Goal: Ask a question

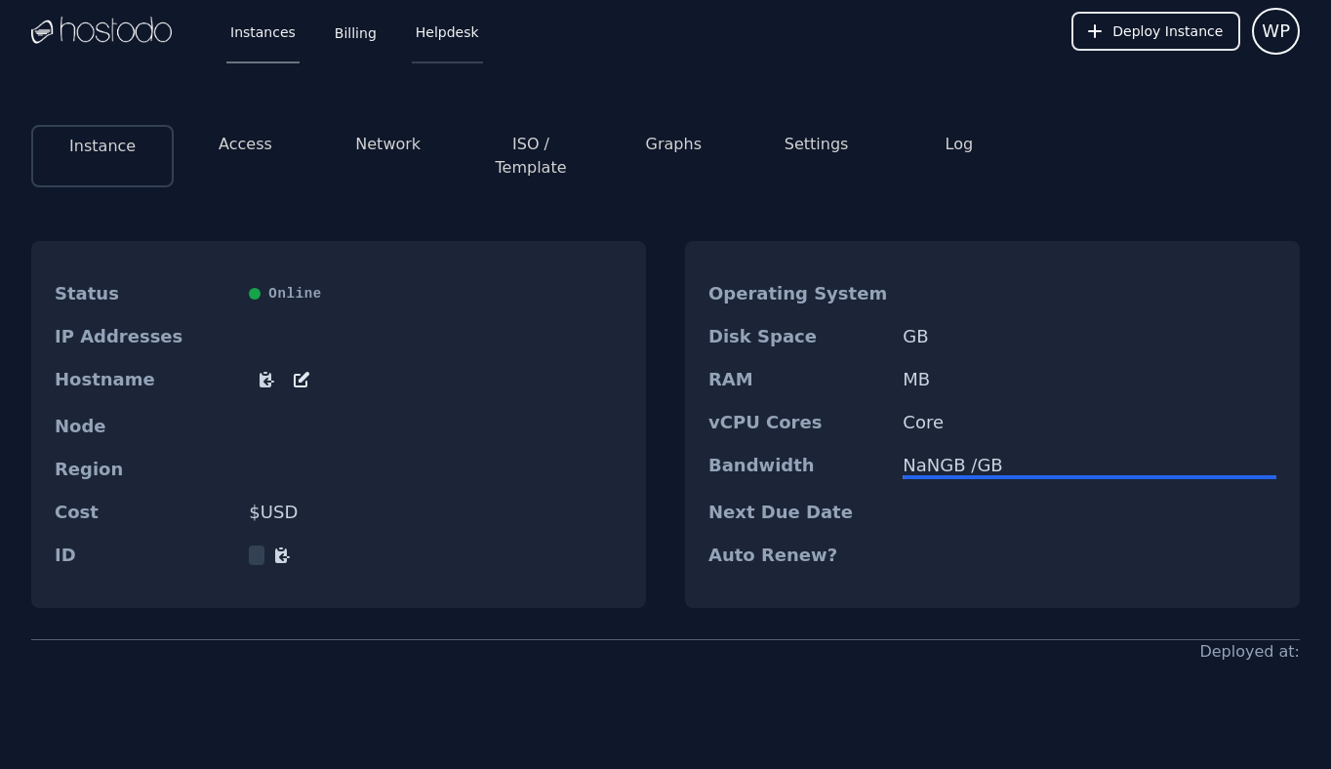
click at [452, 30] on link "Helpdesk" at bounding box center [447, 31] width 71 height 64
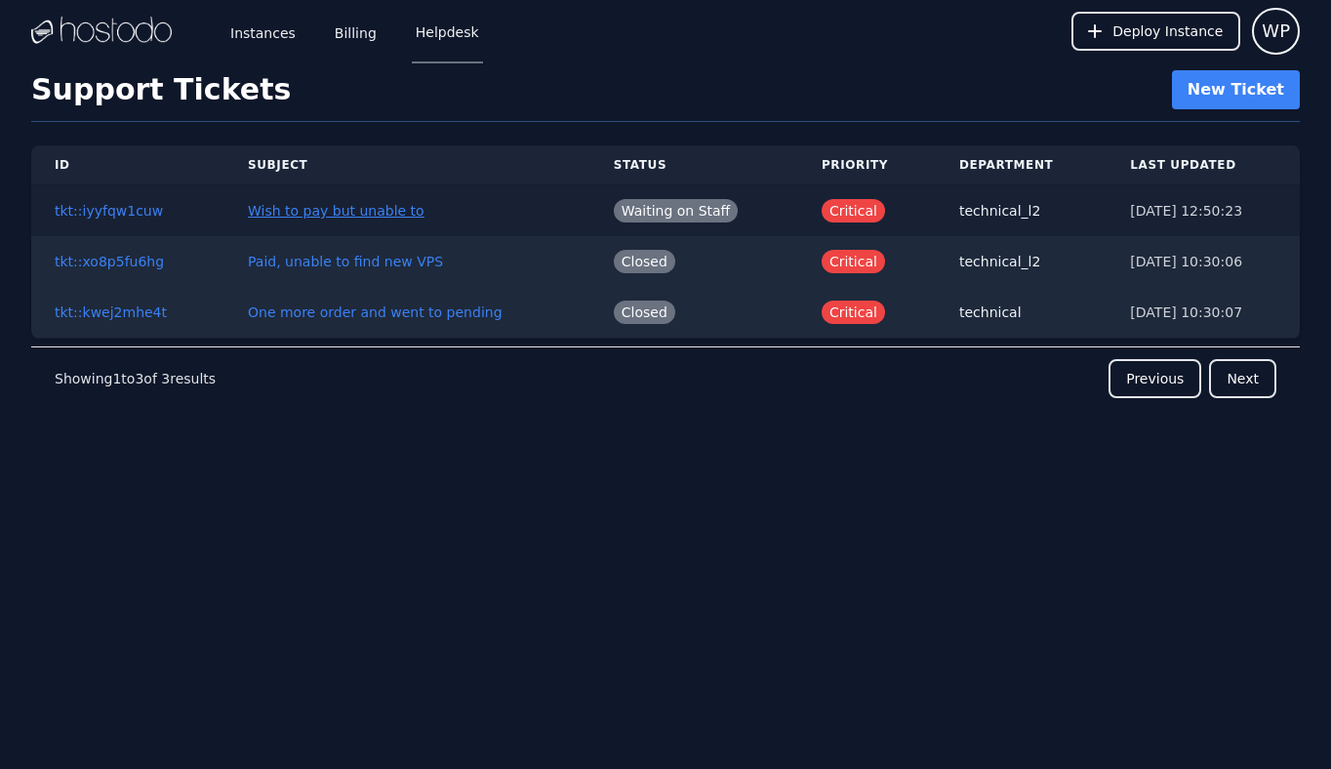
click at [365, 210] on link "Wish to pay but unable to" at bounding box center [336, 211] width 177 height 16
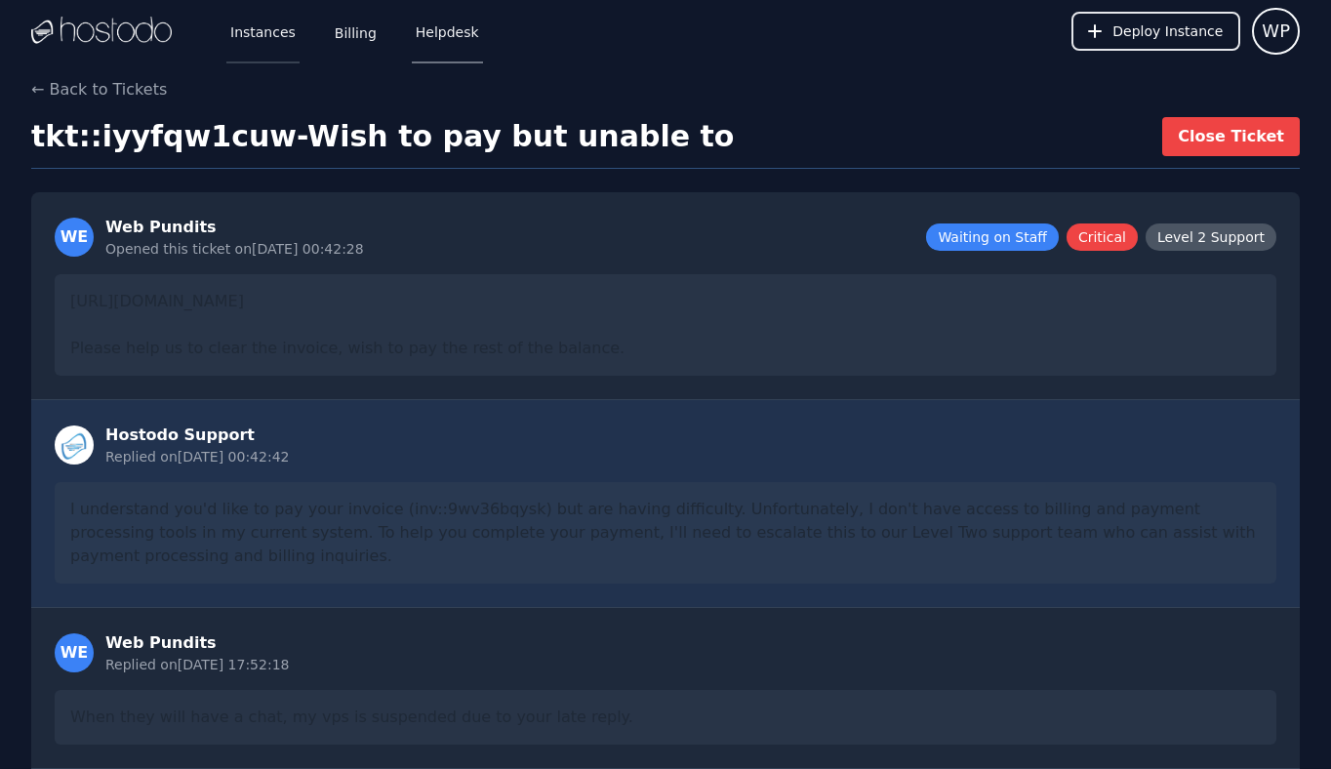
click at [253, 33] on link "Instances" at bounding box center [262, 31] width 73 height 64
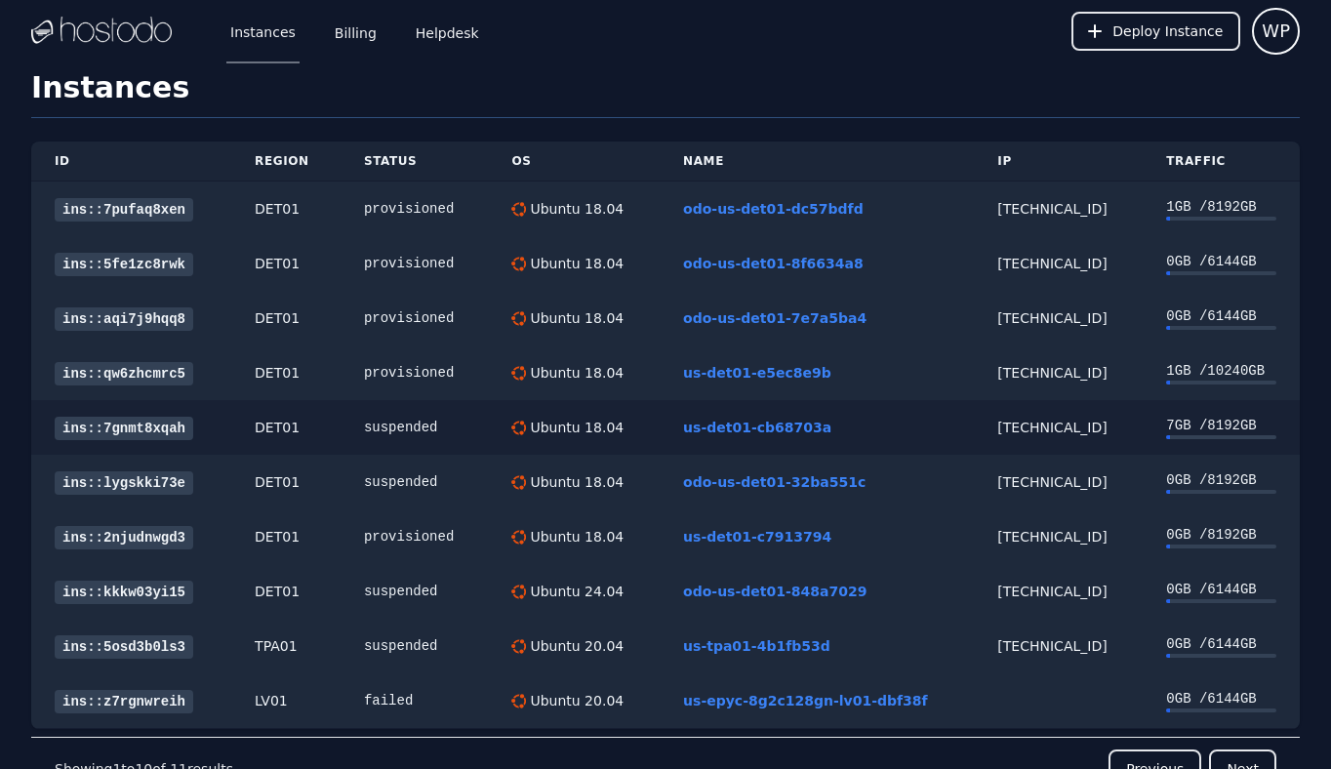
click at [1045, 424] on div "38.43.93.130" at bounding box center [1058, 428] width 122 height 20
click at [430, 25] on link "Helpdesk" at bounding box center [447, 31] width 71 height 64
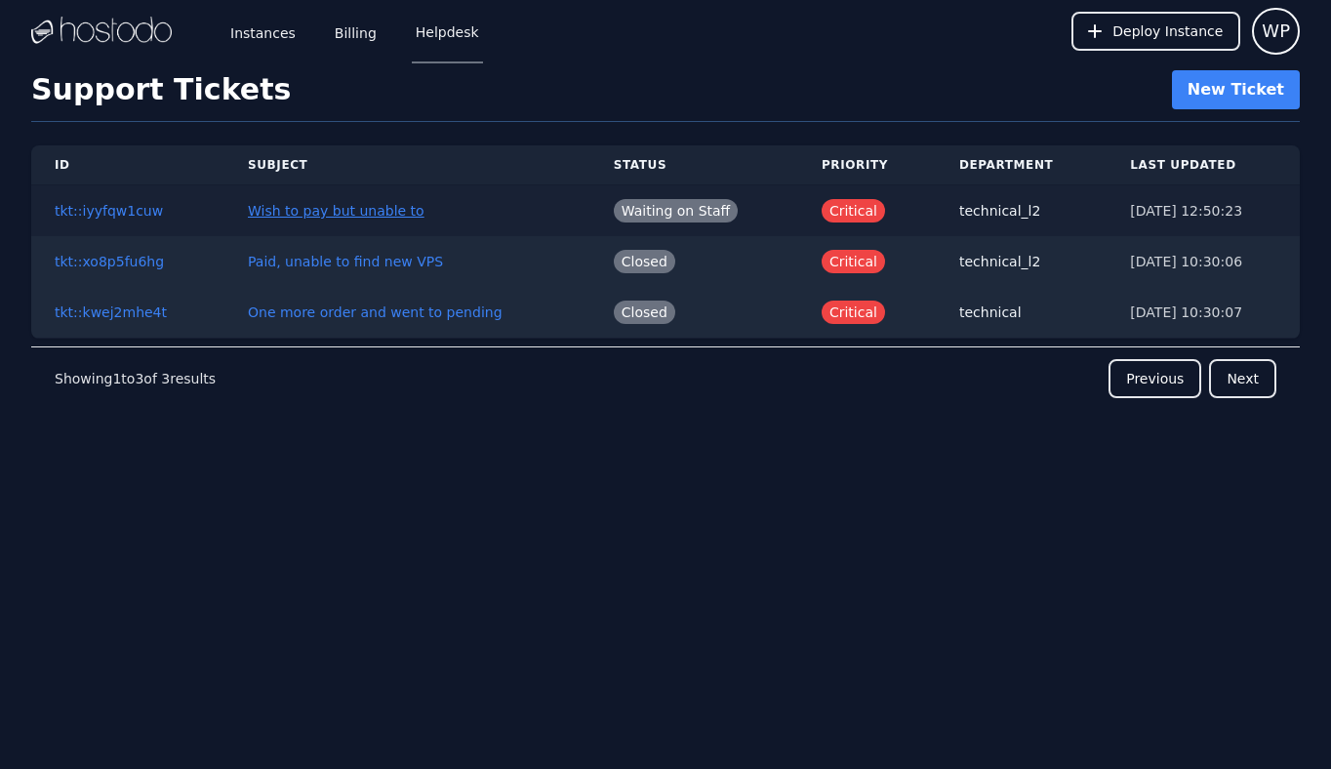
click at [367, 218] on link "Wish to pay but unable to" at bounding box center [336, 211] width 177 height 16
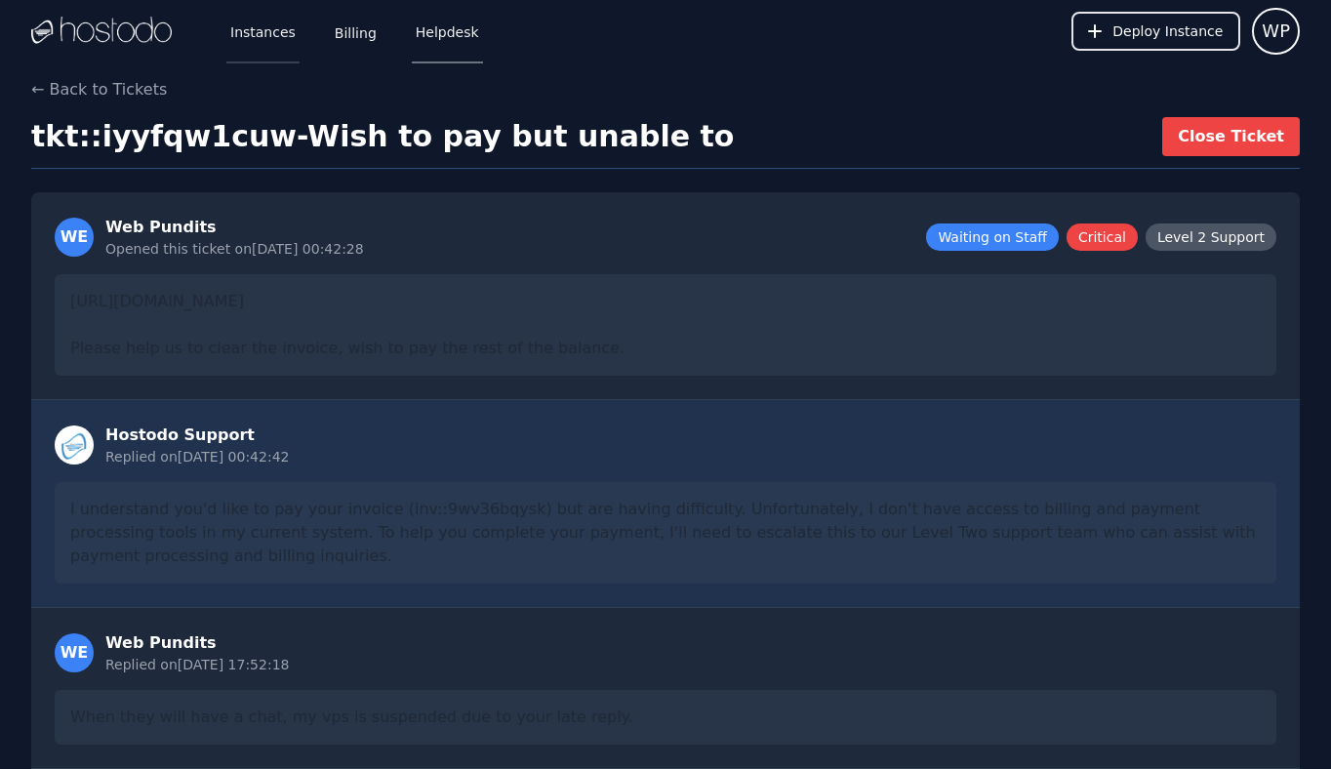
click at [264, 27] on link "Instances" at bounding box center [262, 31] width 73 height 64
